Goal: Task Accomplishment & Management: Manage account settings

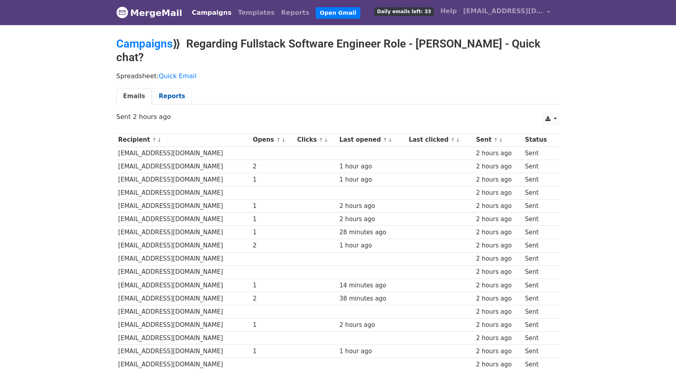
click at [172, 88] on link "Reports" at bounding box center [172, 96] width 40 height 16
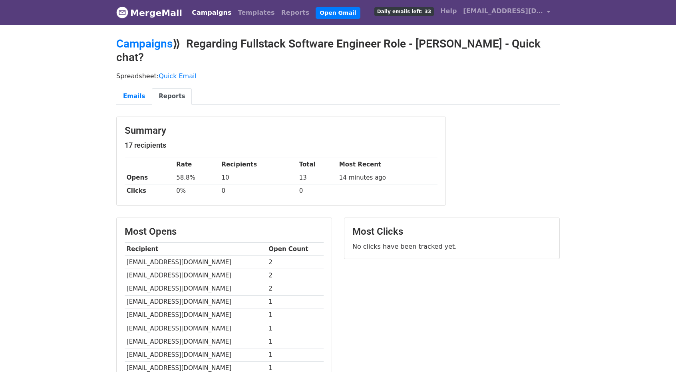
scroll to position [133, 0]
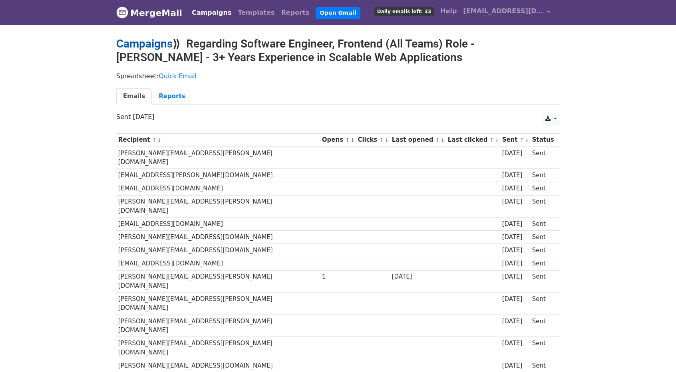
click at [154, 38] on link "Campaigns" at bounding box center [144, 43] width 56 height 13
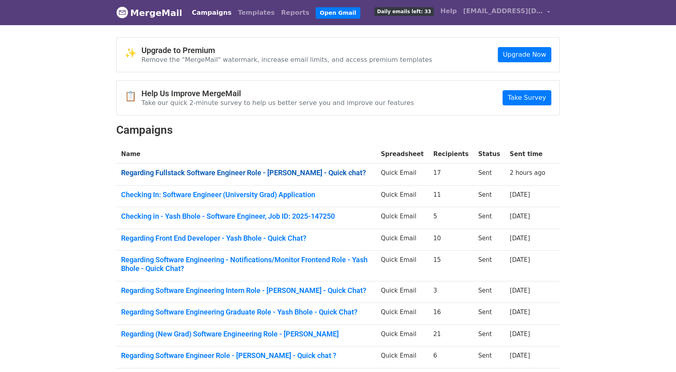
click at [165, 173] on link "Regarding Fullstack Software Engineer Role - Yash Bhole - Quick chat?" at bounding box center [246, 173] width 250 height 9
click at [130, 193] on link "Checking In: Software Engineer (University Grad) Application" at bounding box center [246, 195] width 250 height 9
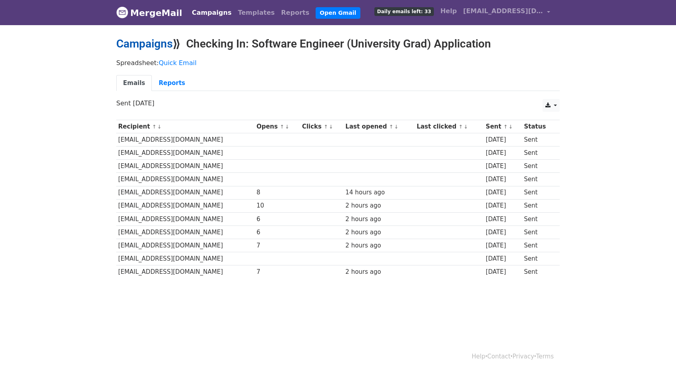
click at [144, 46] on link "Campaigns" at bounding box center [144, 43] width 56 height 13
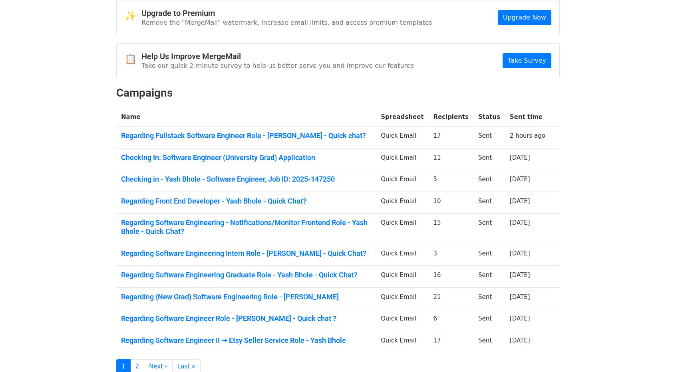
scroll to position [38, 0]
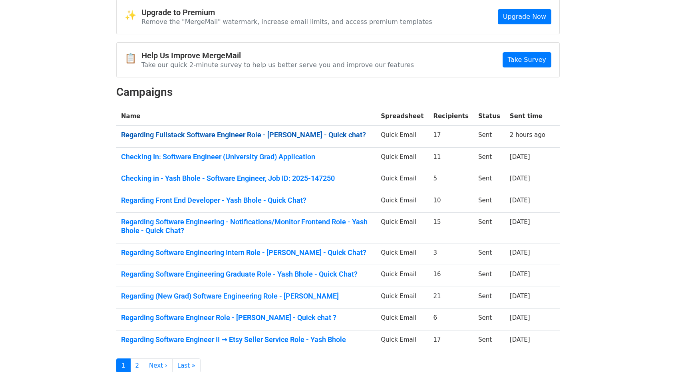
click at [239, 135] on link "Regarding Fullstack Software Engineer Role - [PERSON_NAME] - Quick chat?" at bounding box center [246, 135] width 250 height 9
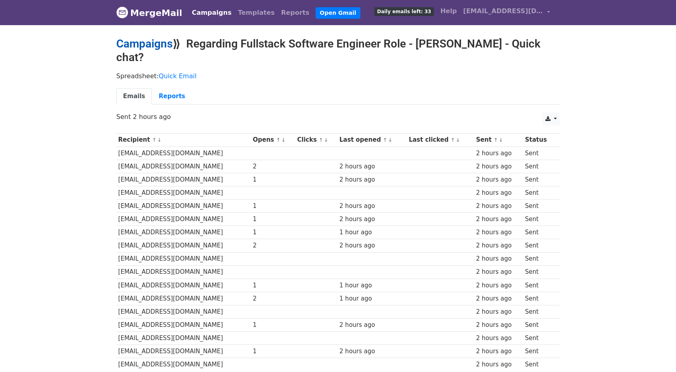
click at [133, 42] on link "Campaigns" at bounding box center [144, 43] width 56 height 13
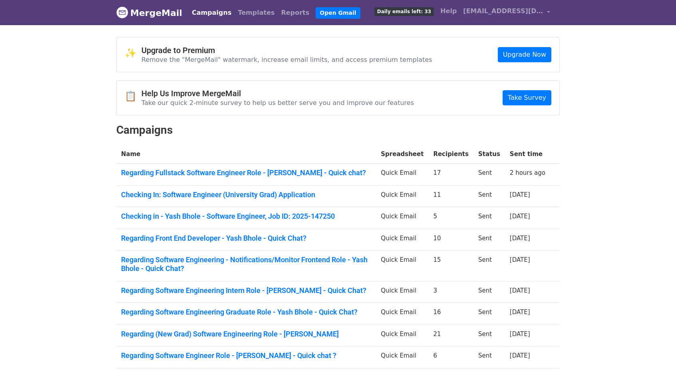
click at [275, 198] on td "Checking In: Software Engineer (University Grad) Application" at bounding box center [246, 196] width 260 height 22
click at [272, 194] on link "Checking In: Software Engineer (University Grad) Application" at bounding box center [246, 195] width 250 height 9
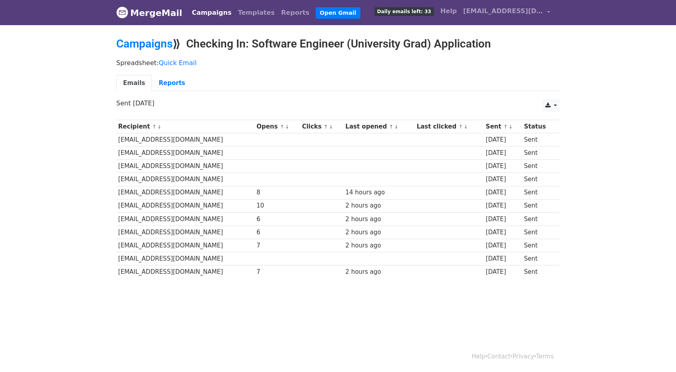
scroll to position [1, 0]
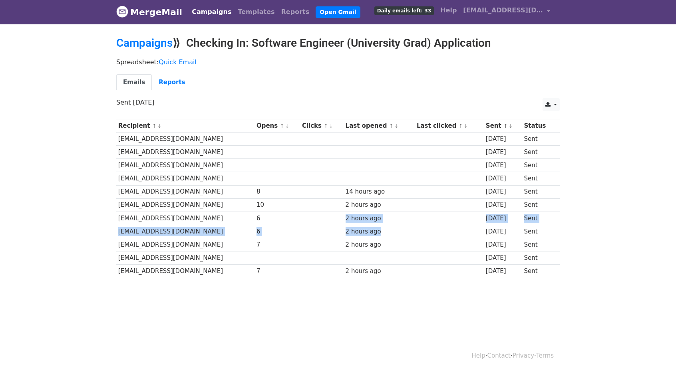
drag, startPoint x: 318, startPoint y: 217, endPoint x: 373, endPoint y: 225, distance: 54.9
click at [373, 225] on tbody "Recipient ↑ ↓ Opens ↑ ↓ Clicks ↑ ↓ Last opened ↑ ↓ Last clicked ↑ ↓ Sent ↑ ↓ St…" at bounding box center [337, 198] width 443 height 159
click at [356, 227] on div "2 hours ago" at bounding box center [378, 231] width 67 height 9
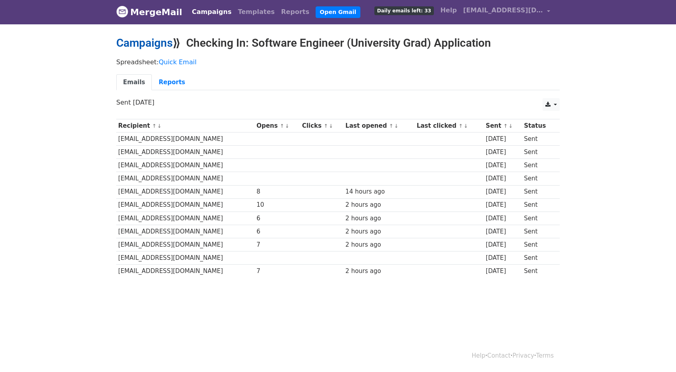
click at [137, 42] on link "Campaigns" at bounding box center [144, 42] width 56 height 13
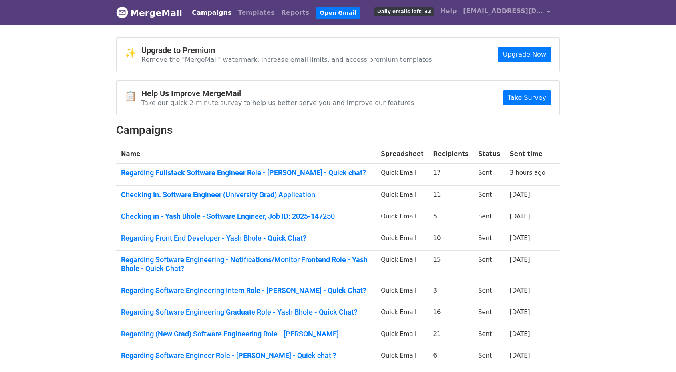
click at [175, 165] on td "Regarding Fullstack Software Engineer Role - Yash Bhole - Quick chat?" at bounding box center [246, 175] width 260 height 22
click at [174, 169] on link "Regarding Fullstack Software Engineer Role - Yash Bhole - Quick chat?" at bounding box center [246, 173] width 250 height 9
click at [266, 191] on link "Checking In: Software Engineer (University Grad) Application" at bounding box center [246, 195] width 250 height 9
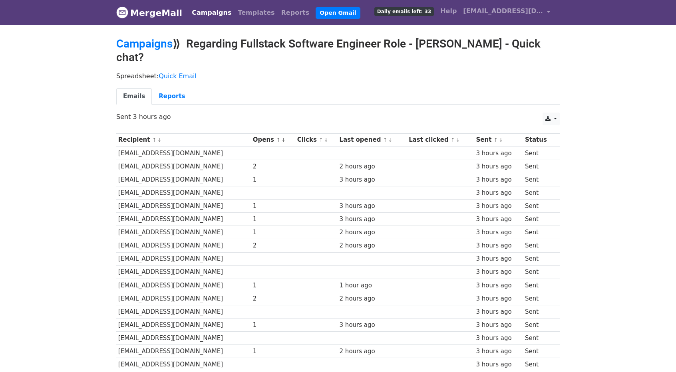
click at [174, 173] on td "bjackson4@atlassian.com" at bounding box center [183, 179] width 135 height 13
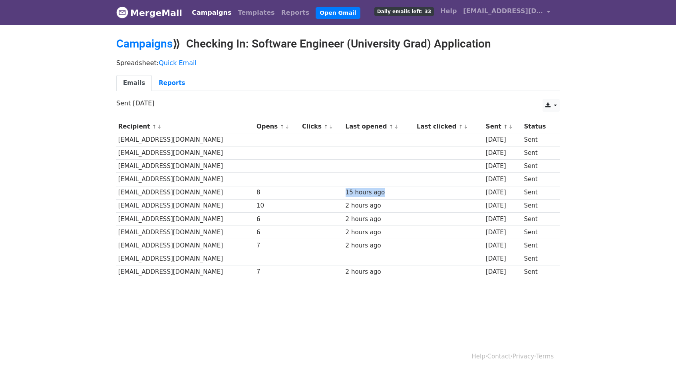
drag, startPoint x: 317, startPoint y: 193, endPoint x: 366, endPoint y: 187, distance: 49.5
click at [366, 187] on tr "dbuchenot@fb.com 8 15 hours ago 15 days ago Sent" at bounding box center [337, 192] width 443 height 13
click at [160, 86] on link "Reports" at bounding box center [172, 83] width 40 height 16
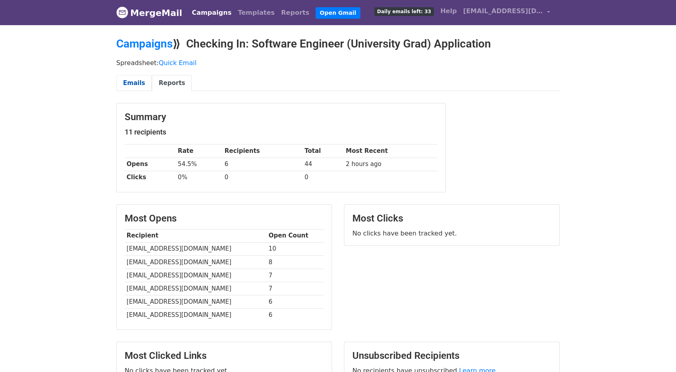
click at [129, 79] on link "Emails" at bounding box center [134, 83] width 36 height 16
click at [129, 42] on link "Campaigns" at bounding box center [144, 43] width 56 height 13
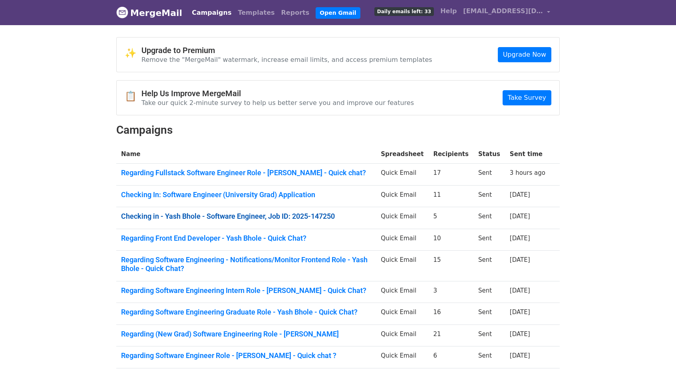
click at [177, 212] on link "Checking in - Yash Bhole - Software Engineer, Job ID: 2025-147250" at bounding box center [246, 216] width 250 height 9
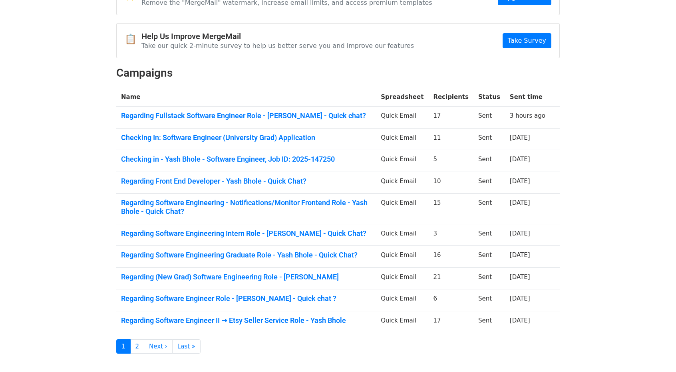
scroll to position [58, 0]
click at [193, 209] on link "Regarding Software Engineering - Notifications/Monitor Frontend Role - Yash Bho…" at bounding box center [246, 206] width 250 height 17
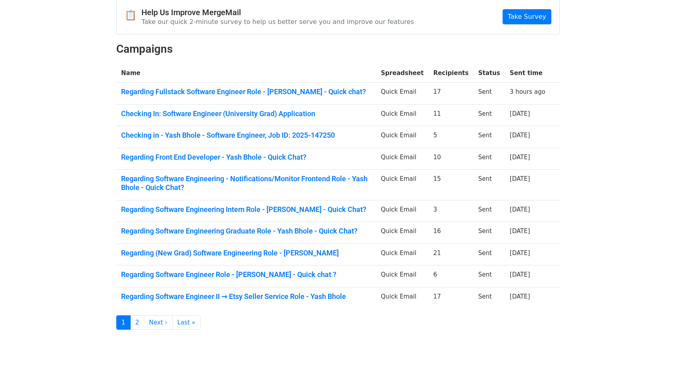
scroll to position [81, 0]
click at [285, 244] on td "Regarding (New Grad) Software Engineering Role - Yash Bhole" at bounding box center [246, 254] width 260 height 22
click at [280, 249] on link "Regarding (New Grad) Software Engineering Role - Yash Bhole" at bounding box center [246, 252] width 250 height 9
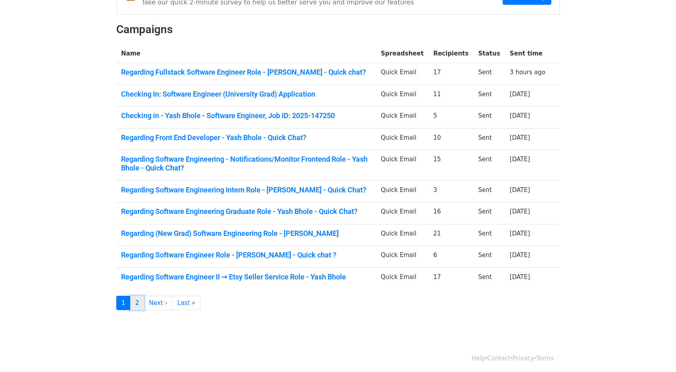
click at [137, 301] on link "2" at bounding box center [137, 303] width 14 height 15
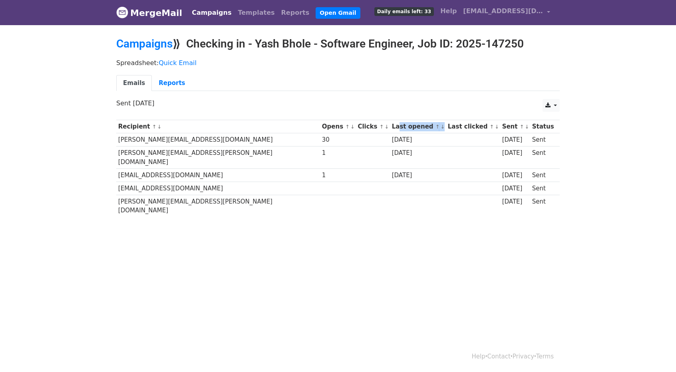
drag, startPoint x: 324, startPoint y: 127, endPoint x: 377, endPoint y: 122, distance: 53.7
click at [390, 122] on th "Last opened ↑ ↓" at bounding box center [418, 126] width 56 height 13
drag, startPoint x: 406, startPoint y: 121, endPoint x: 456, endPoint y: 117, distance: 50.5
click at [456, 117] on div "Recipient ↑ ↓ Opens ↑ ↓ Clicks ↑ ↓ Last opened ↑ ↓ Last clicked ↑ ↓ Sent ↑ ↓ St…" at bounding box center [337, 170] width 455 height 108
click at [390, 195] on td at bounding box center [418, 206] width 56 height 22
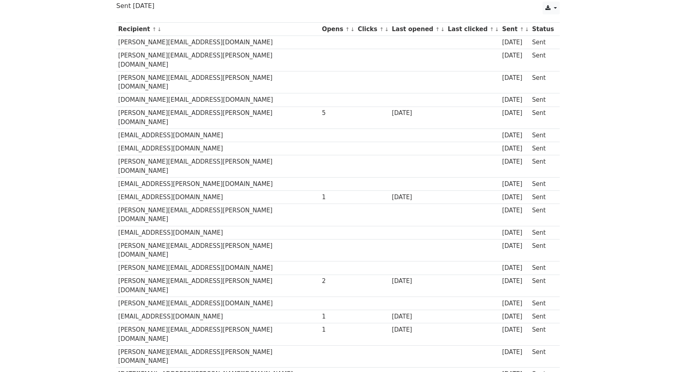
scroll to position [105, 0]
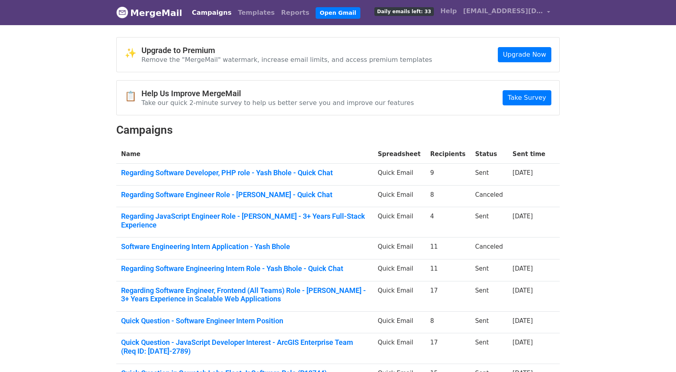
click at [56, 194] on body "MergeMail Campaigns Templates Reports Open Gmail Daily emails left: 33 Help ybh…" at bounding box center [338, 234] width 676 height 469
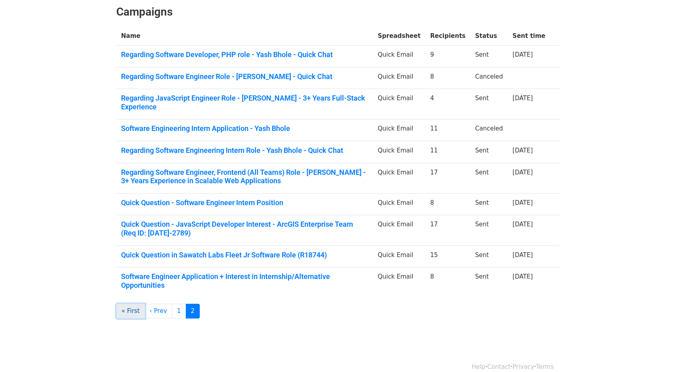
click at [125, 304] on link "« First" at bounding box center [130, 311] width 29 height 15
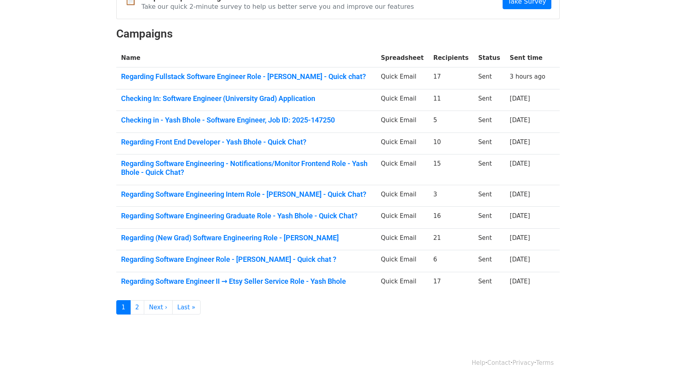
scroll to position [97, 0]
